Goal: Task Accomplishment & Management: Use online tool/utility

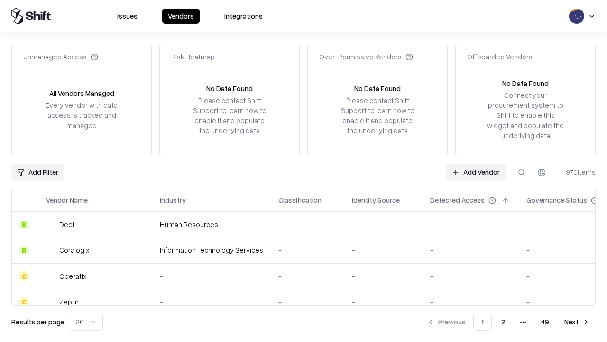
click at [476, 172] on link "Add Vendor" at bounding box center [476, 172] width 59 height 17
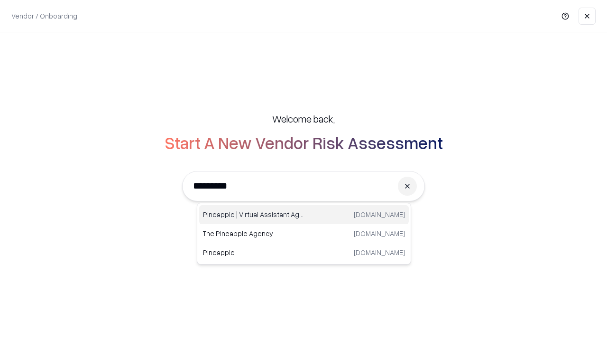
click at [304, 214] on div "Pineapple | Virtual Assistant Agency [DOMAIN_NAME]" at bounding box center [304, 214] width 210 height 19
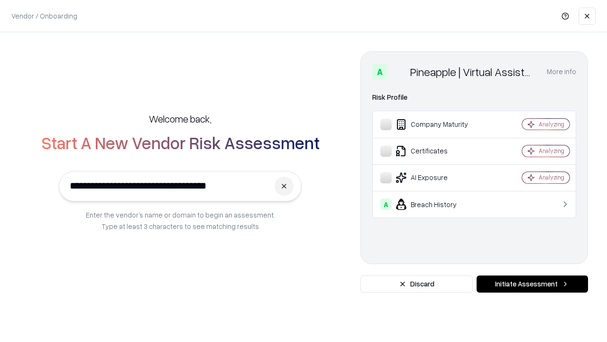
type input "**********"
click at [532, 284] on button "Initiate Assessment" at bounding box center [533, 283] width 112 height 17
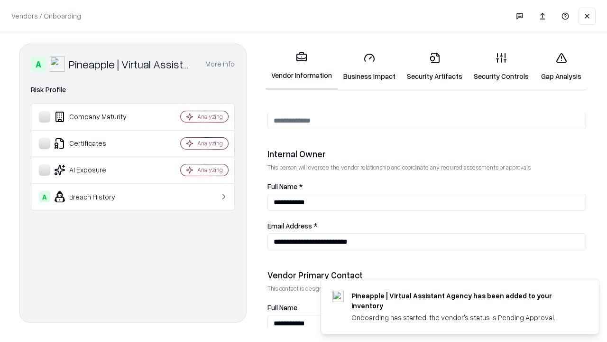
scroll to position [492, 0]
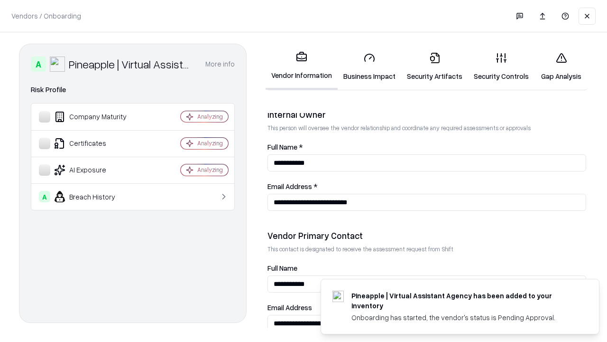
click at [370, 66] on link "Business Impact" at bounding box center [370, 67] width 64 height 44
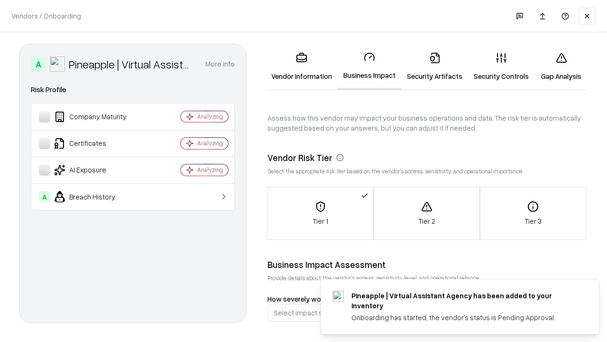
click at [435, 66] on link "Security Artifacts" at bounding box center [434, 67] width 67 height 44
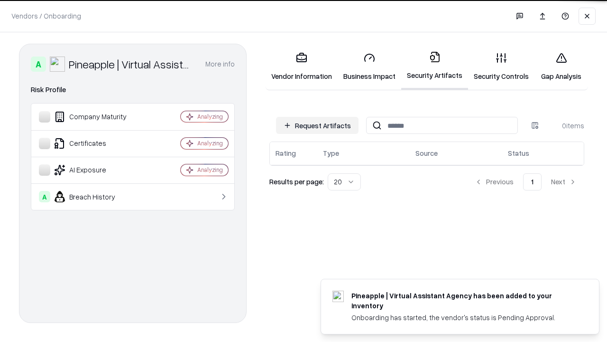
click at [317, 124] on button "Request Artifacts" at bounding box center [317, 125] width 83 height 17
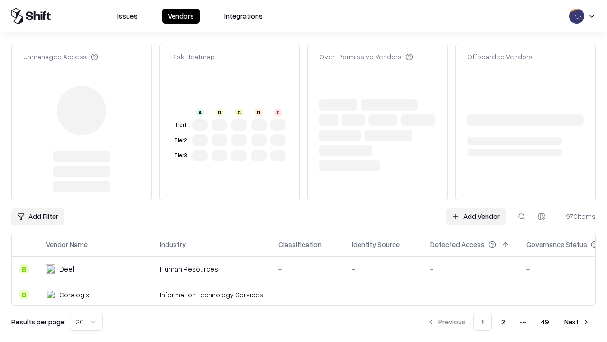
click at [476, 208] on link "Add Vendor" at bounding box center [476, 216] width 59 height 17
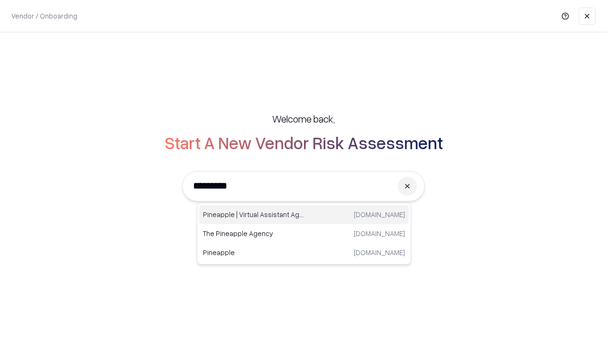
click at [304, 214] on div "Pineapple | Virtual Assistant Agency [DOMAIN_NAME]" at bounding box center [304, 214] width 210 height 19
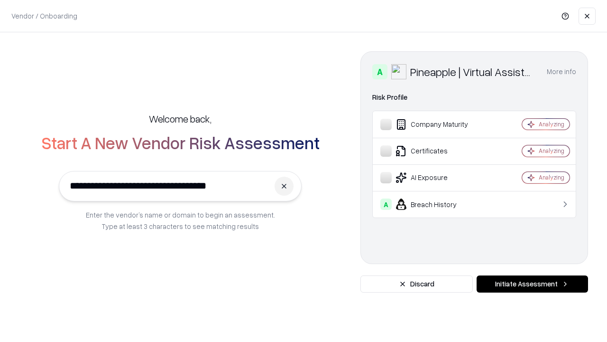
type input "**********"
click at [532, 284] on button "Initiate Assessment" at bounding box center [533, 283] width 112 height 17
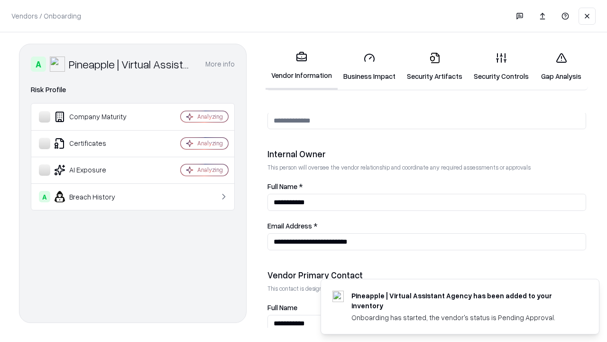
scroll to position [492, 0]
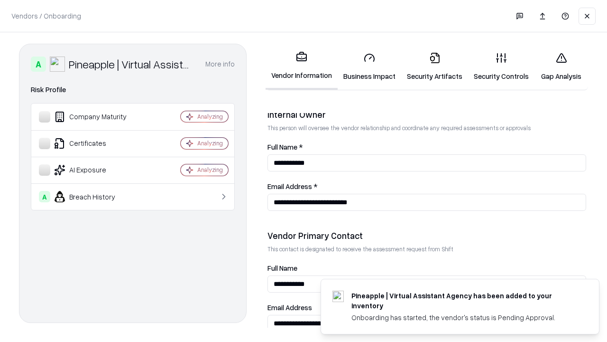
click at [561, 66] on link "Gap Analysis" at bounding box center [562, 67] width 54 height 44
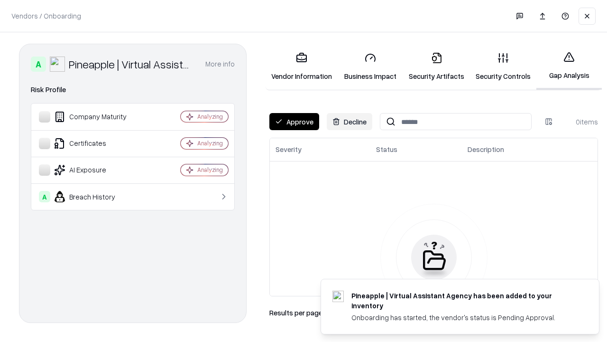
click at [294, 121] on button "Approve" at bounding box center [295, 121] width 50 height 17
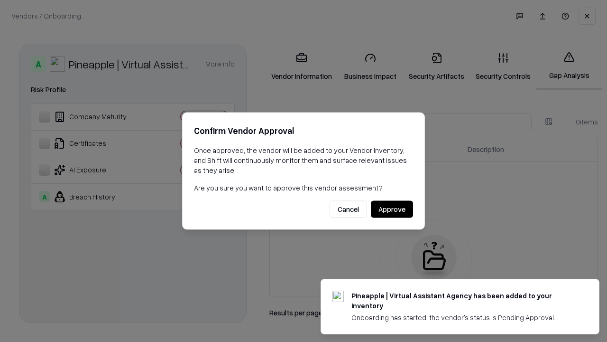
click at [392, 209] on button "Approve" at bounding box center [392, 209] width 42 height 17
